Goal: Information Seeking & Learning: Learn about a topic

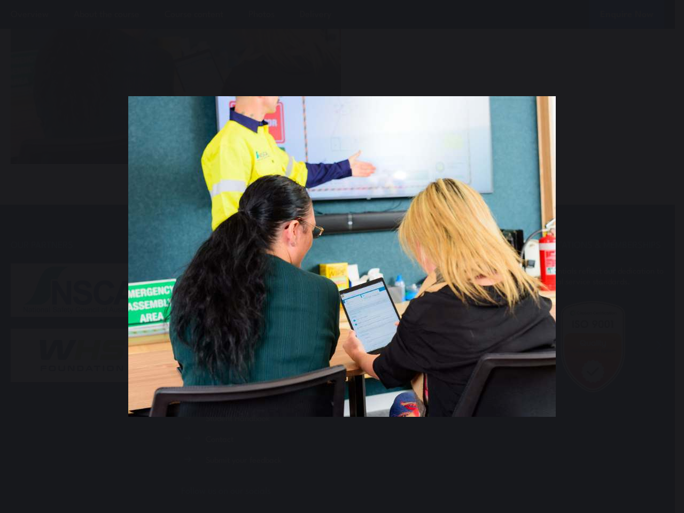
click at [337, 0] on div "You can close this modal content with the ESC key" at bounding box center [342, 256] width 684 height 513
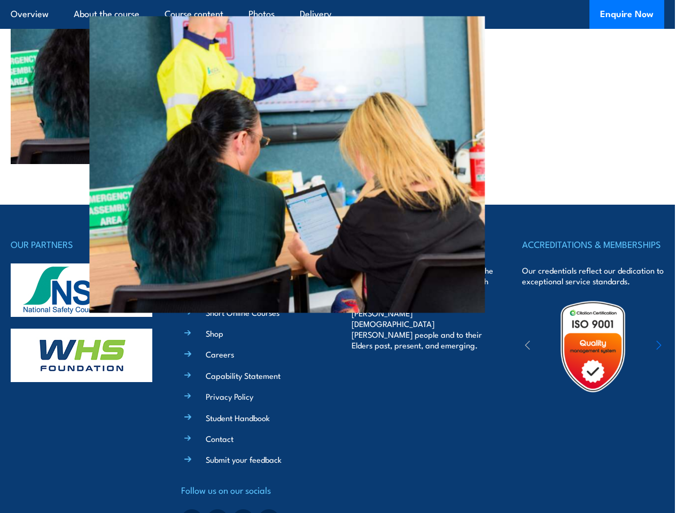
click at [342, 256] on div "OUR PARTNERS QUICK LINKS All Courses Course Calendar Short Online Courses Shop …" at bounding box center [337, 386] width 653 height 298
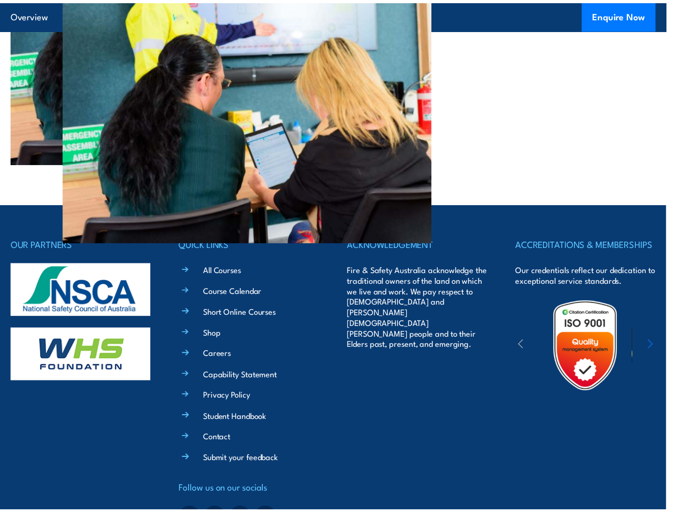
scroll to position [4599, 0]
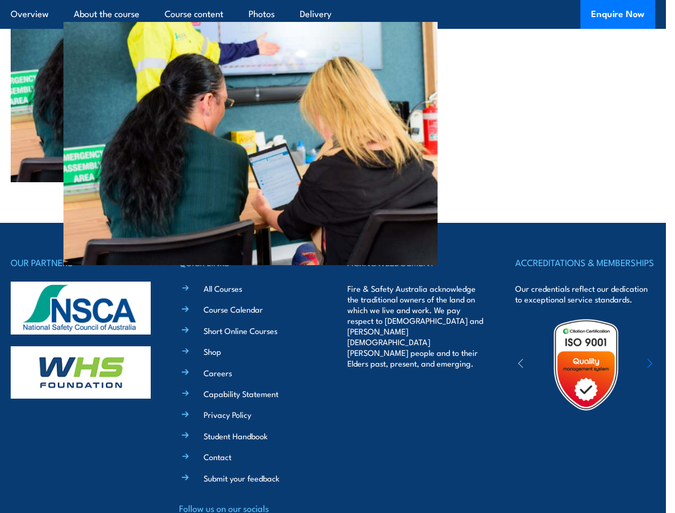
click at [342, 256] on div "OUR PARTNERS QUICK LINKS All Courses Course Calendar Short Online Courses Shop …" at bounding box center [333, 404] width 644 height 298
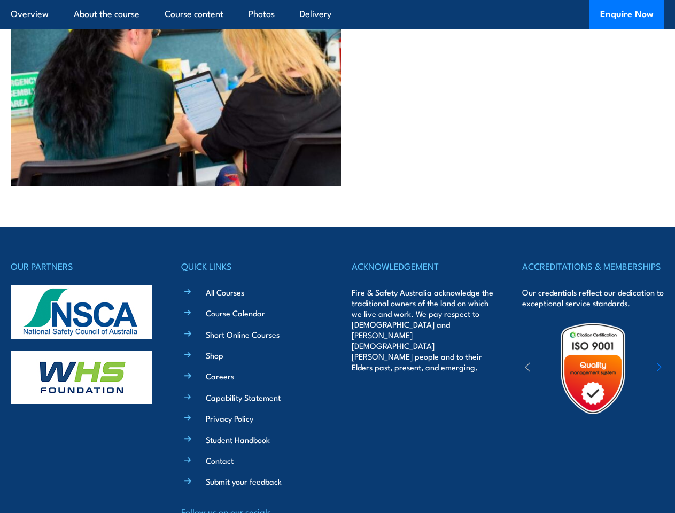
click at [342, 259] on div "OUR PARTNERS QUICK LINKS All Courses Course Calendar Short Online Courses Shop …" at bounding box center [337, 408] width 653 height 298
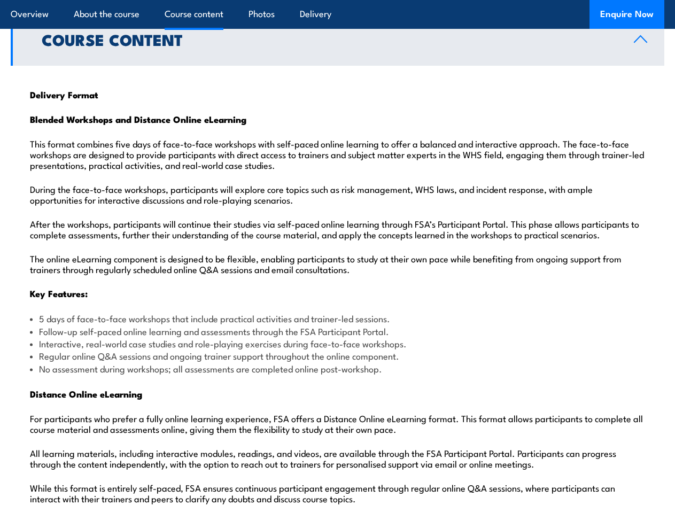
click at [337, 0] on article "Overview About the course Course content Photos Delivery Enquire Now" at bounding box center [337, 14] width 653 height 29
